Goal: Task Accomplishment & Management: Use online tool/utility

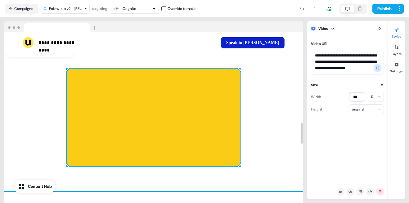
scroll to position [2, 0]
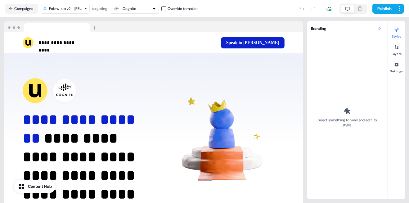
click at [380, 28] on icon at bounding box center [379, 28] width 5 height 5
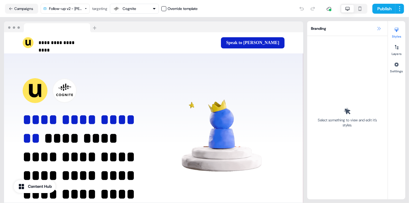
click at [379, 30] on icon at bounding box center [379, 28] width 5 height 5
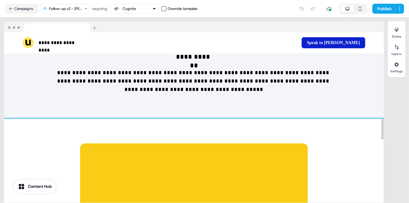
scroll to position [754, 0]
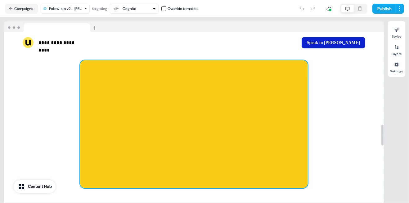
click at [291, 130] on div at bounding box center [194, 124] width 228 height 128
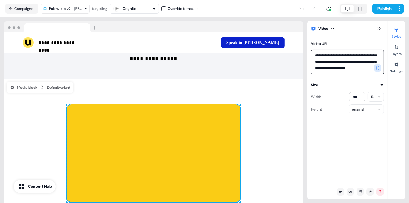
scroll to position [0, 0]
drag, startPoint x: 344, startPoint y: 69, endPoint x: 312, endPoint y: 52, distance: 36.3
click at [312, 52] on textarea "**********" at bounding box center [347, 62] width 73 height 25
